Goal: Find specific page/section: Find specific page/section

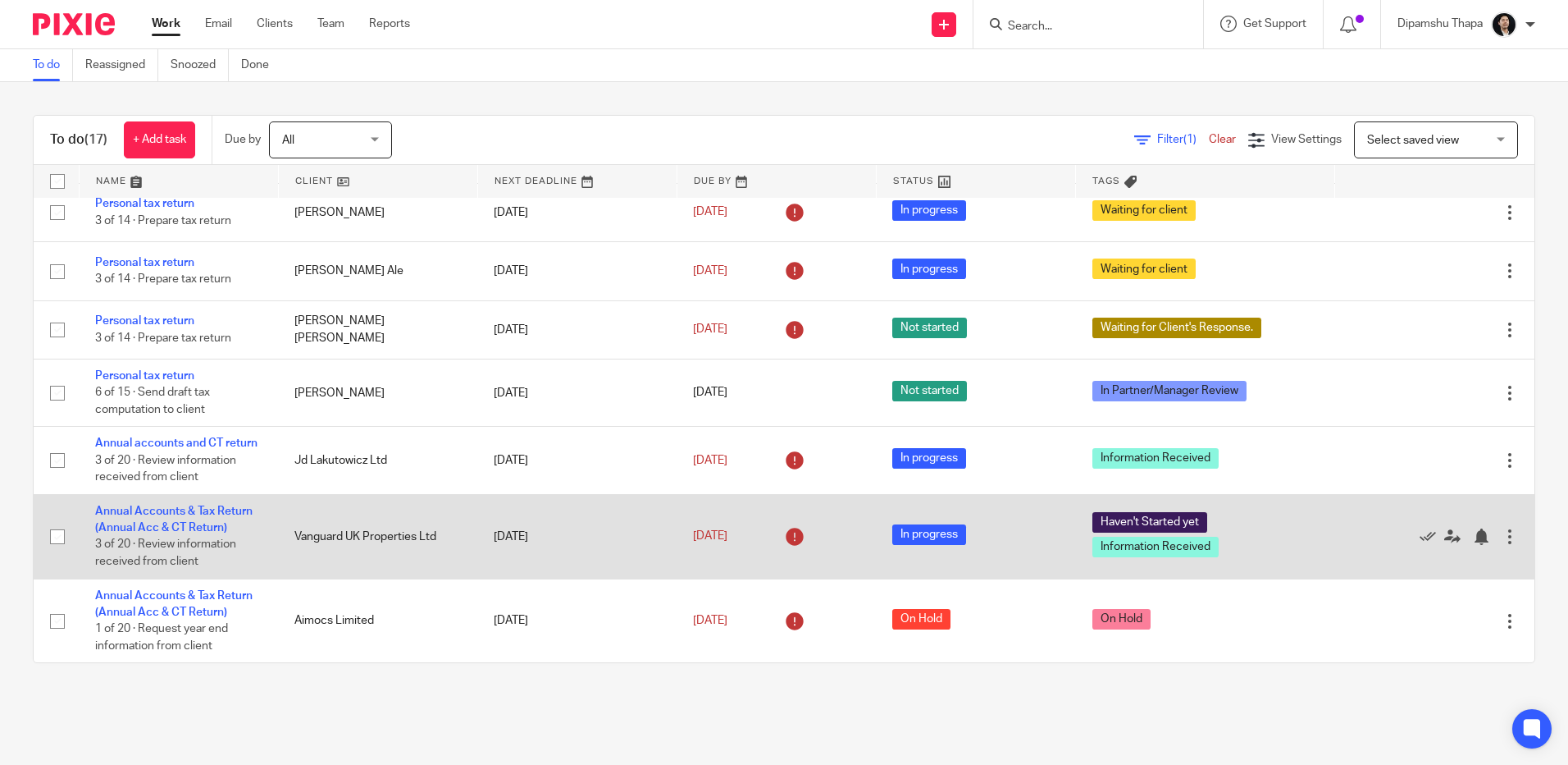
scroll to position [849, 0]
click at [217, 518] on td "Annual Accounts & Tax Return (Annual Acc & CT Return) 3 of 20 · Review informat…" at bounding box center [178, 536] width 199 height 85
click at [222, 509] on link "Annual Accounts & Tax Return (Annual Acc & CT Return)" at bounding box center [173, 519] width 157 height 28
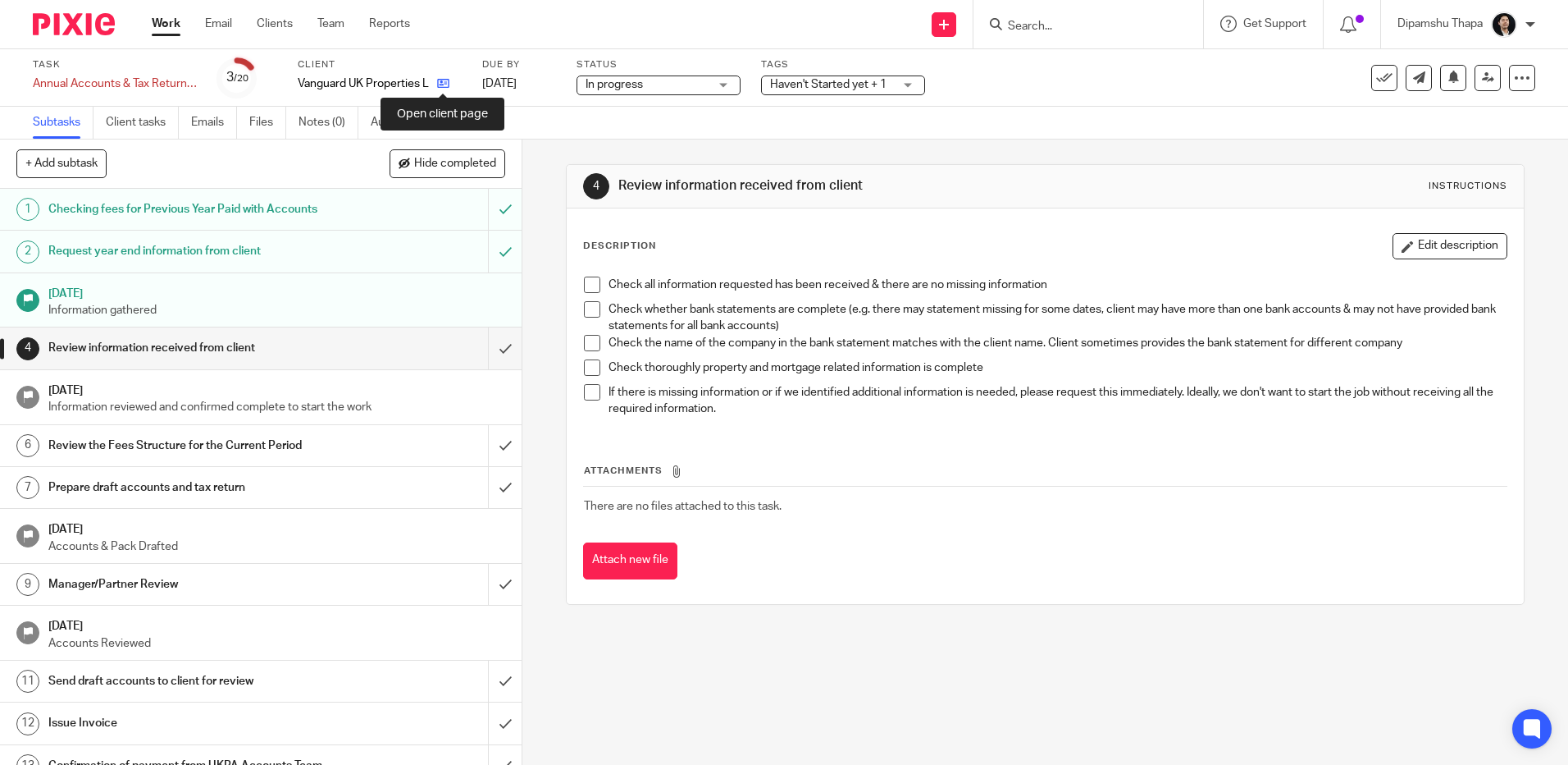
click at [440, 88] on icon at bounding box center [443, 83] width 12 height 12
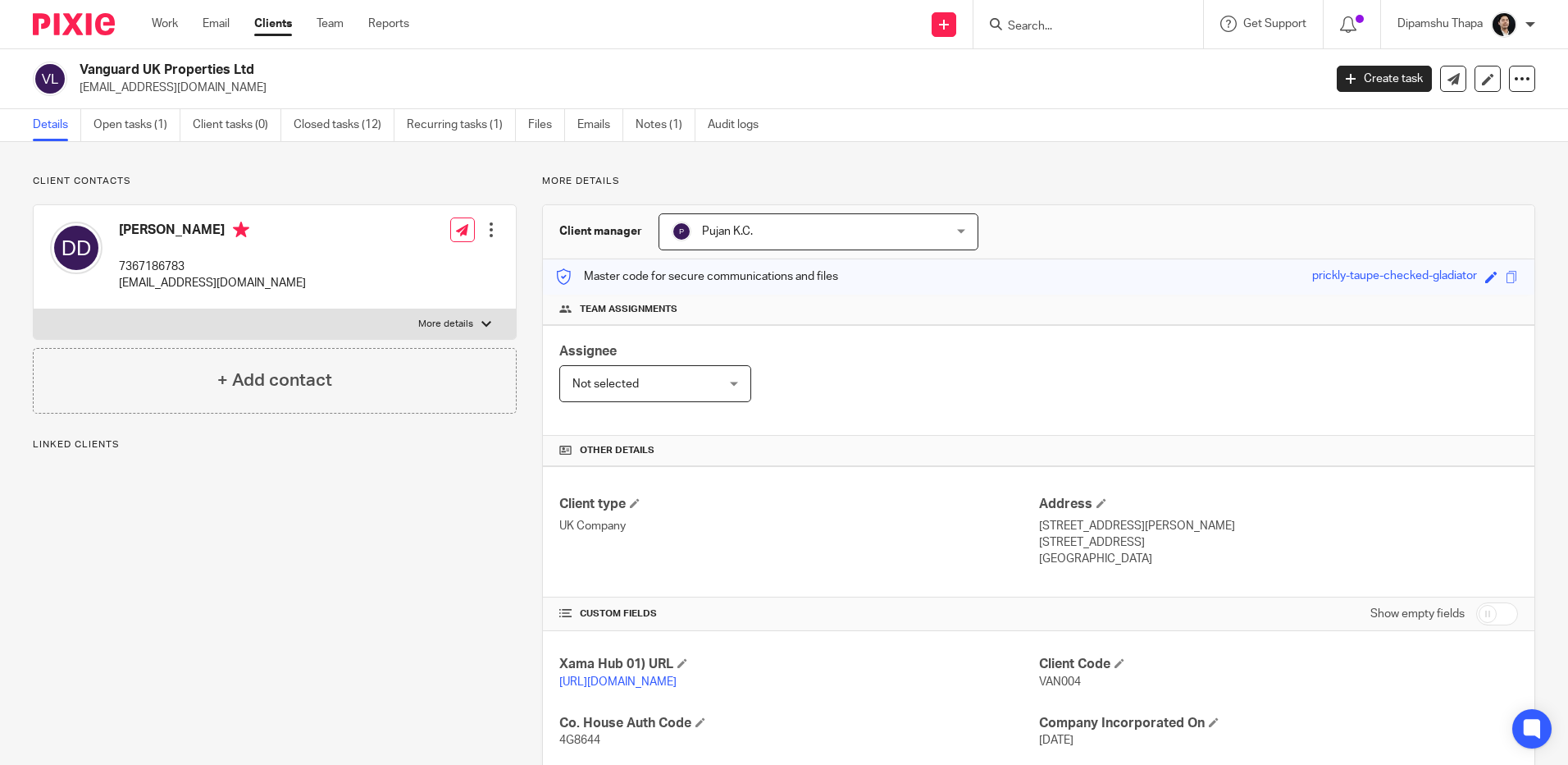
scroll to position [387, 0]
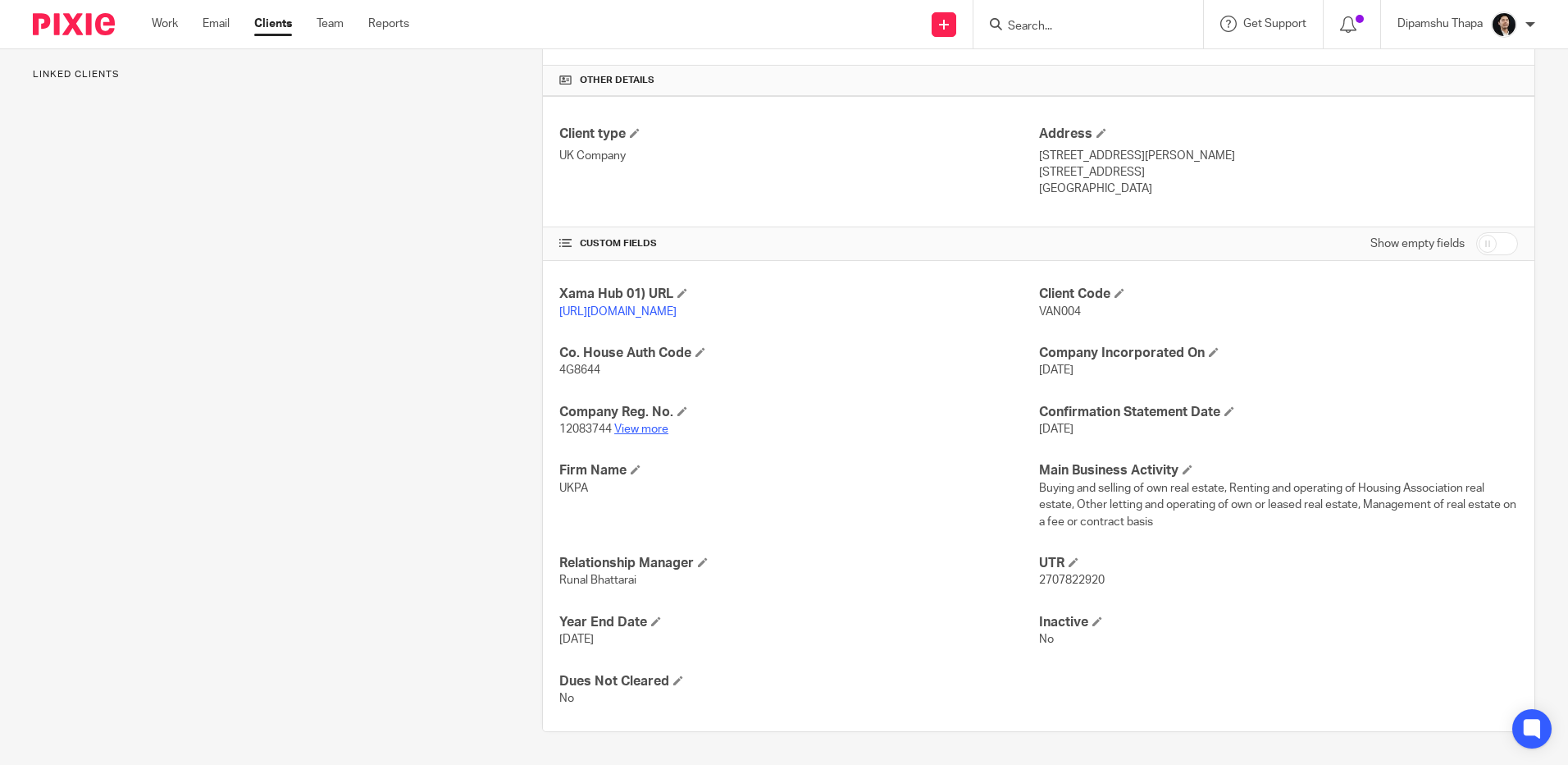
click at [646, 423] on link "View more" at bounding box center [641, 428] width 54 height 11
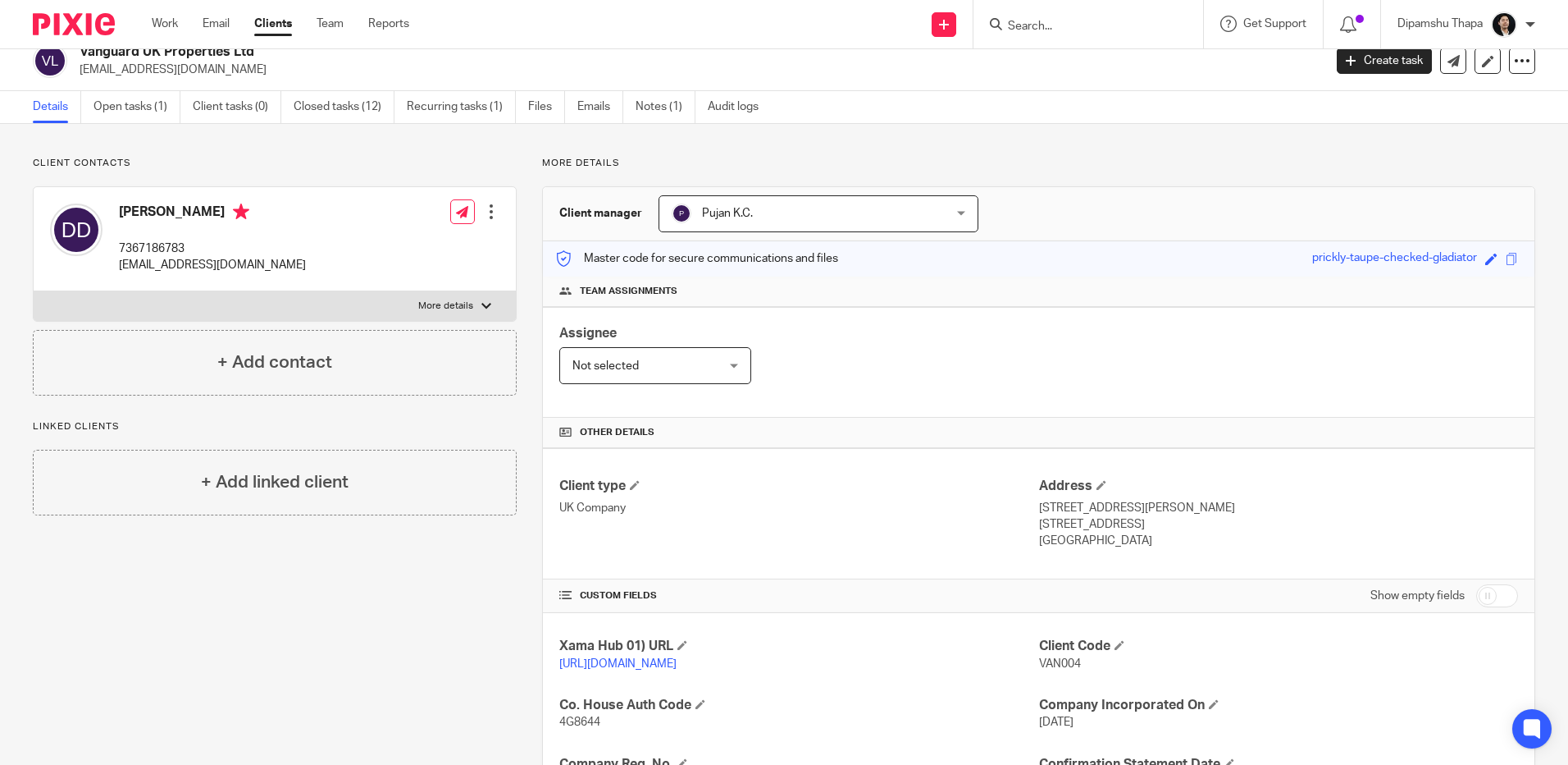
scroll to position [0, 0]
